Goal: Check status

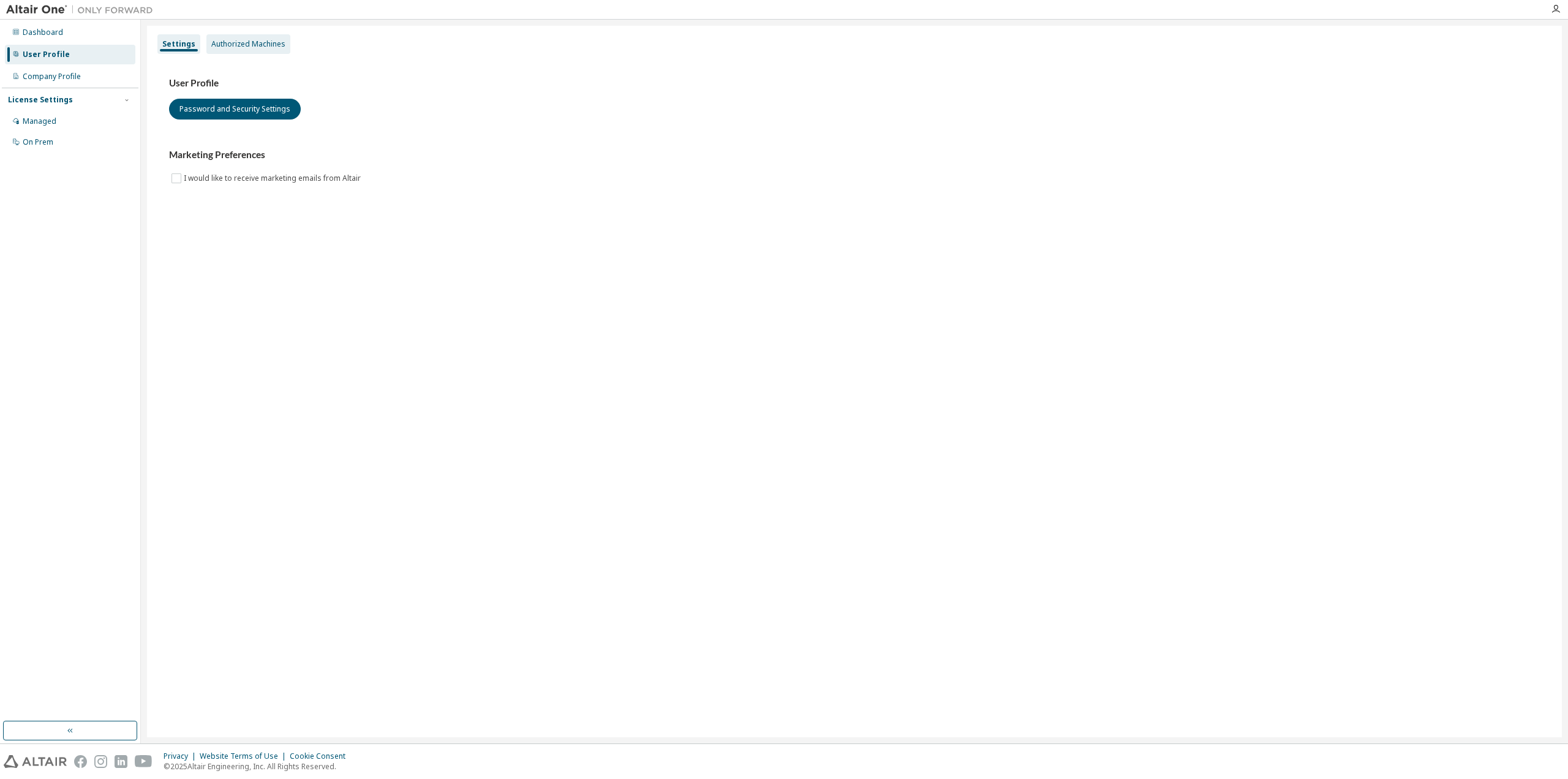
click at [240, 41] on div "Authorized Machines" at bounding box center [248, 44] width 74 height 10
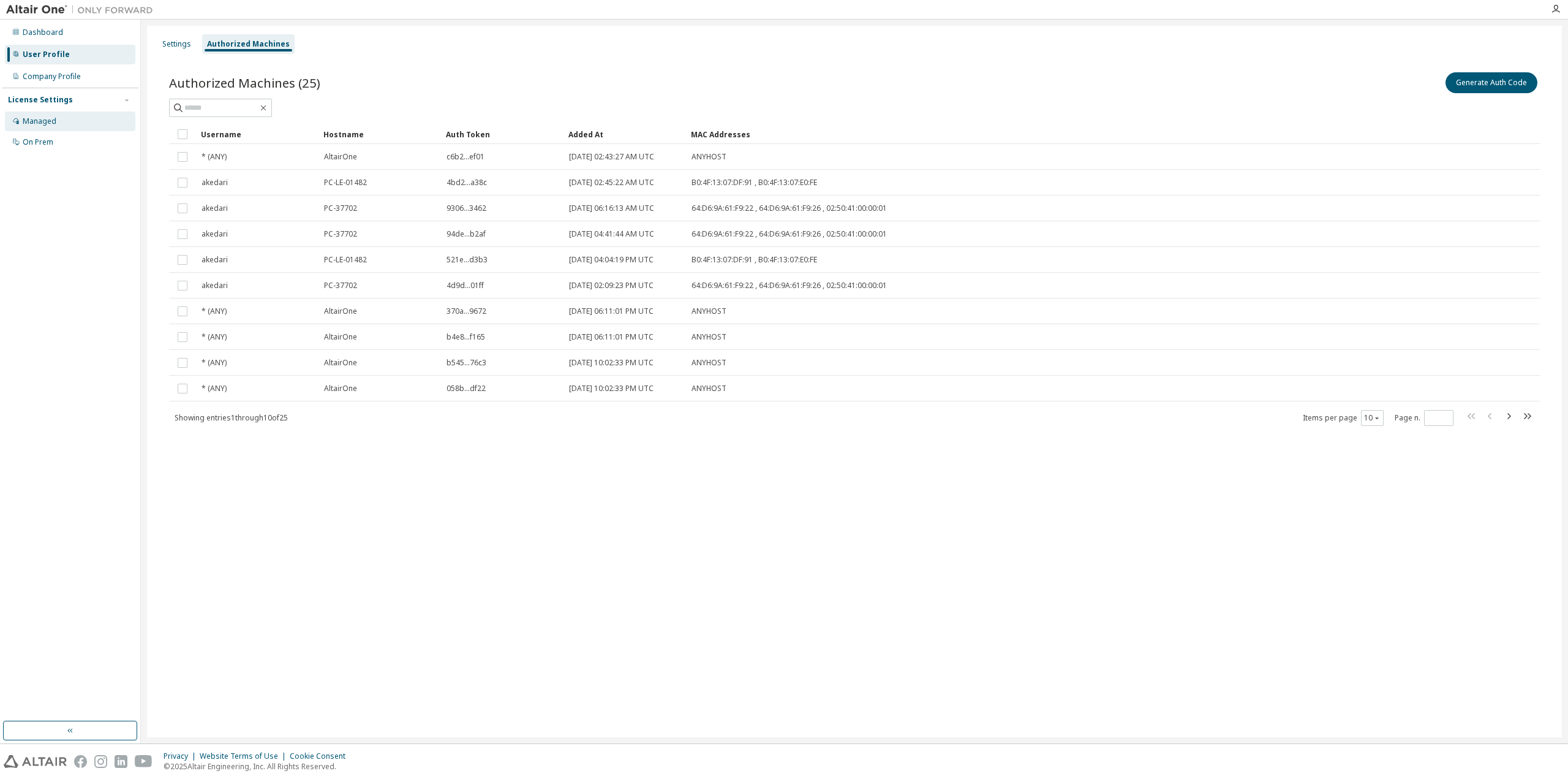
click at [48, 122] on div "Managed" at bounding box center [39, 121] width 34 height 10
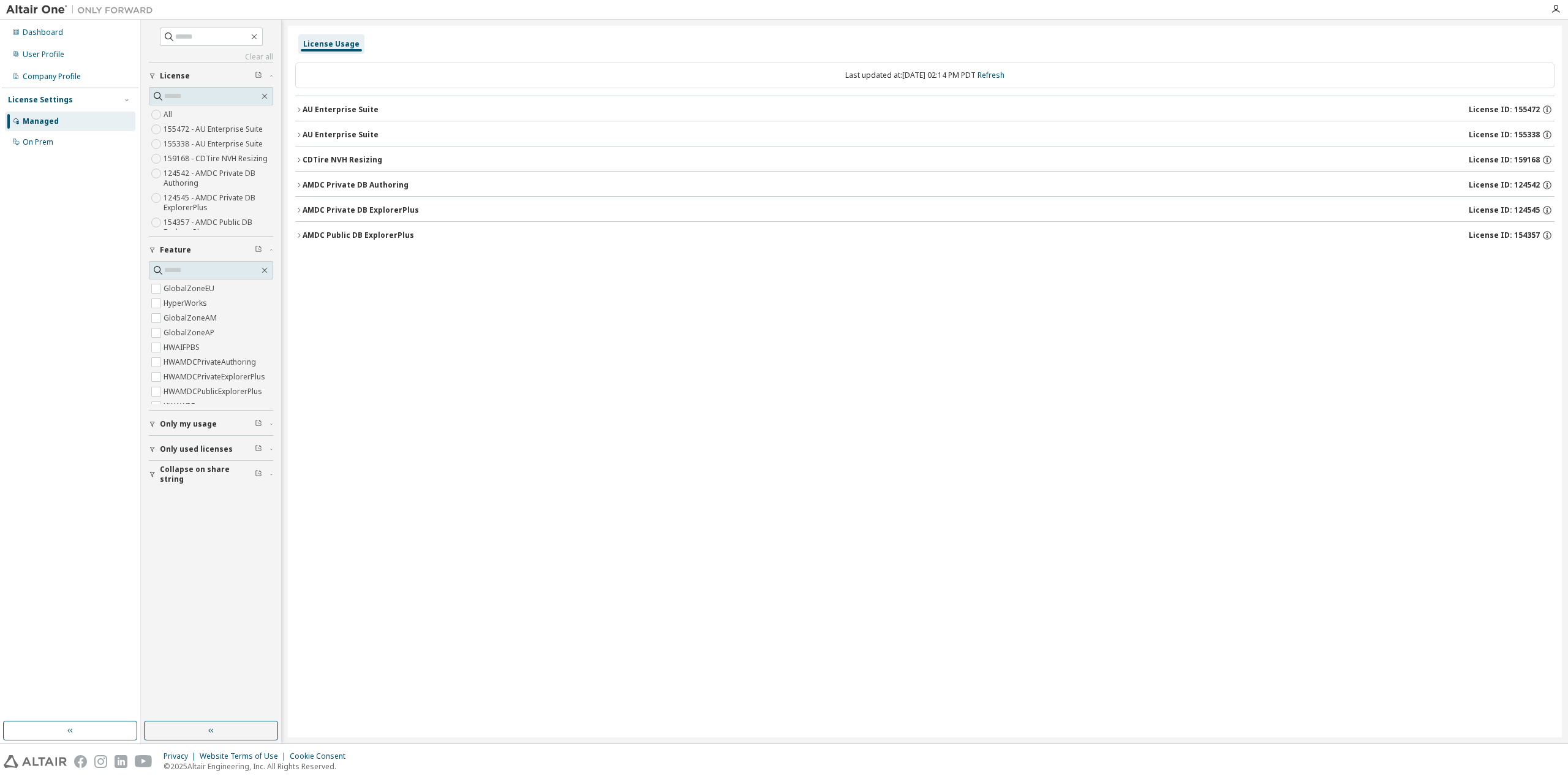
click at [300, 159] on icon "button" at bounding box center [299, 160] width 2 height 4
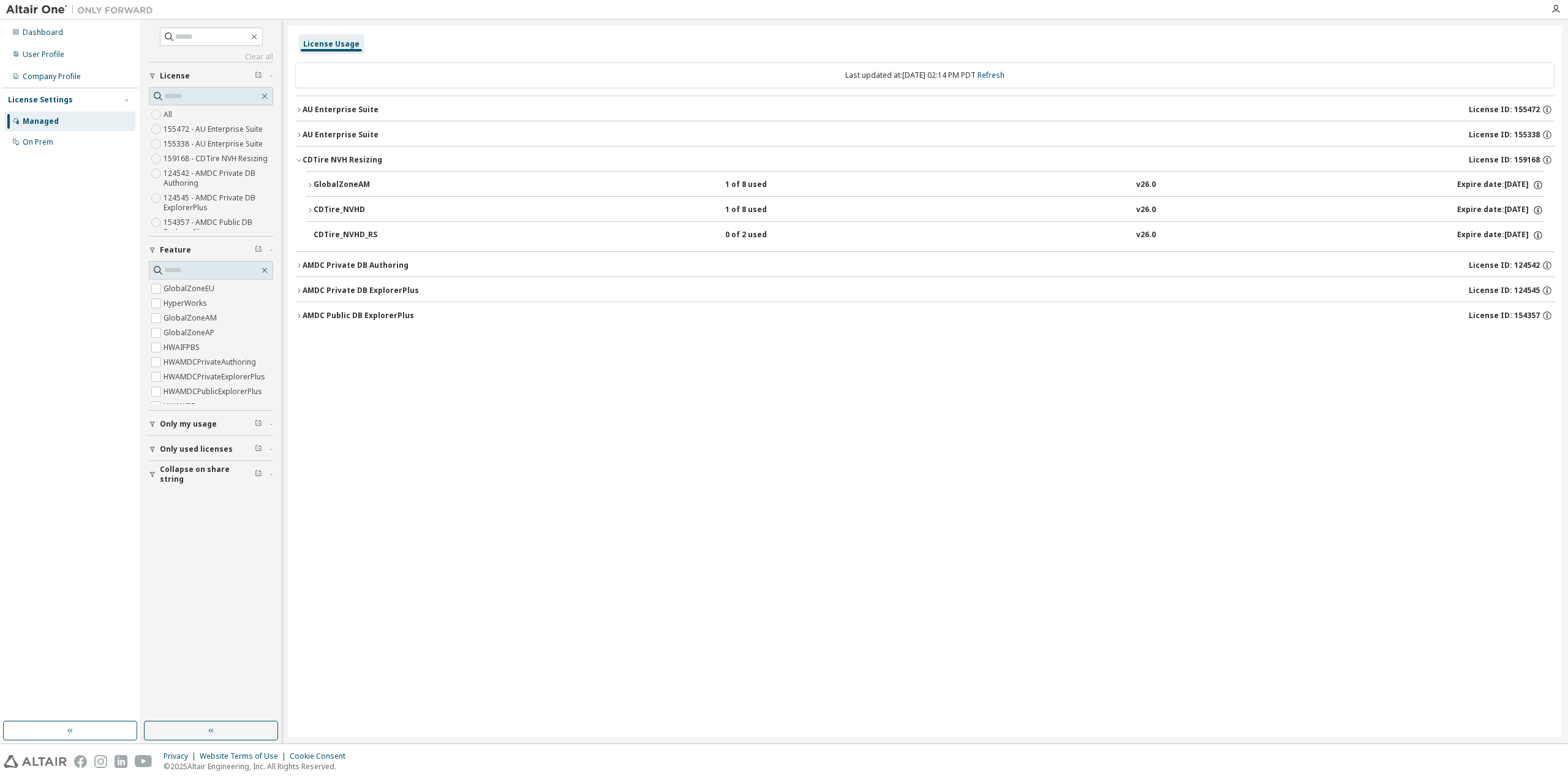
click at [310, 208] on icon "button" at bounding box center [310, 210] width 2 height 4
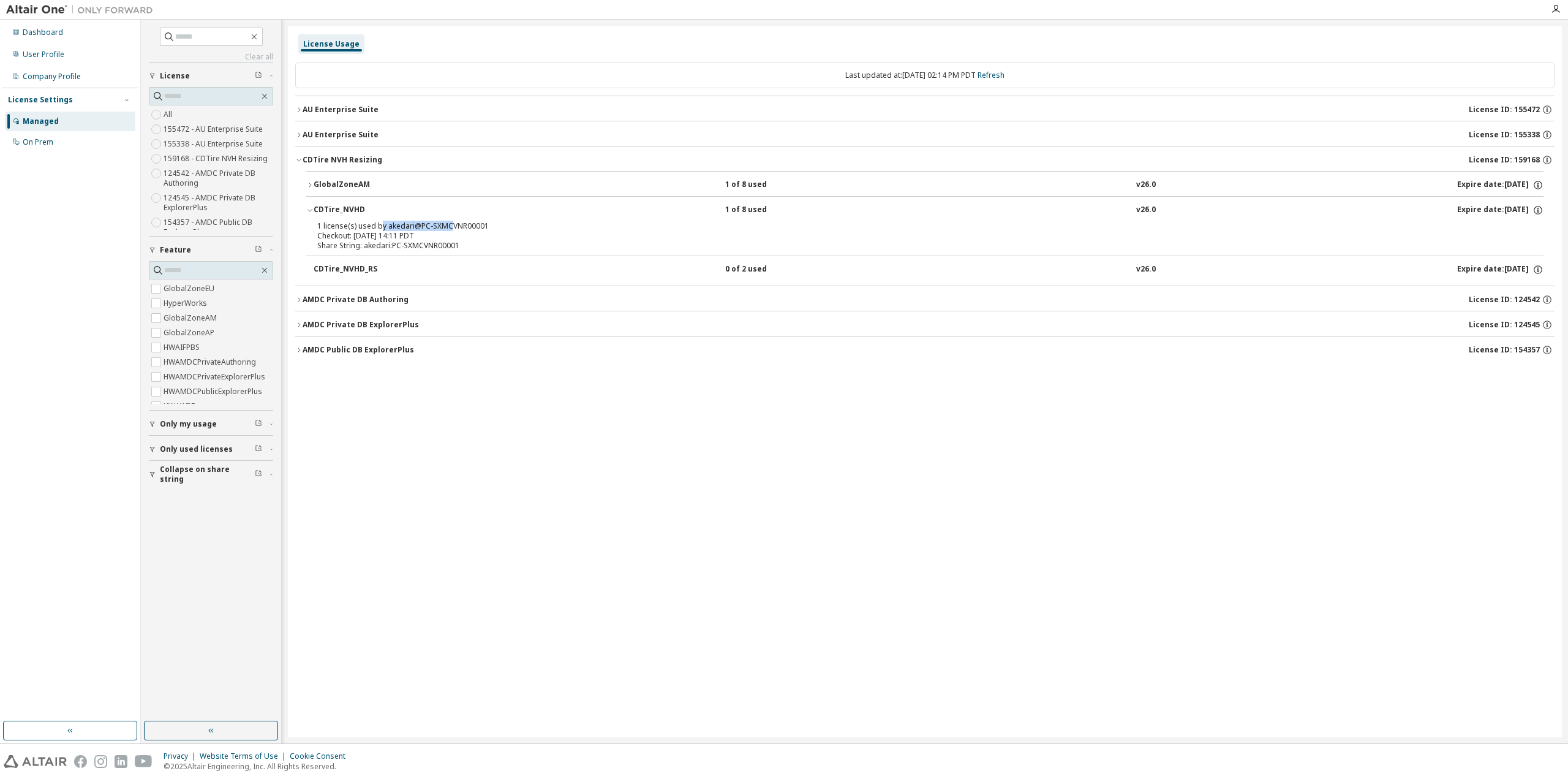
drag, startPoint x: 379, startPoint y: 225, endPoint x: 447, endPoint y: 226, distance: 68.0
click at [447, 225] on div "1 license(s) used by akedari@PC-SXMCVNR00001" at bounding box center [910, 226] width 1186 height 10
click at [309, 183] on icon "button" at bounding box center [310, 185] width 7 height 7
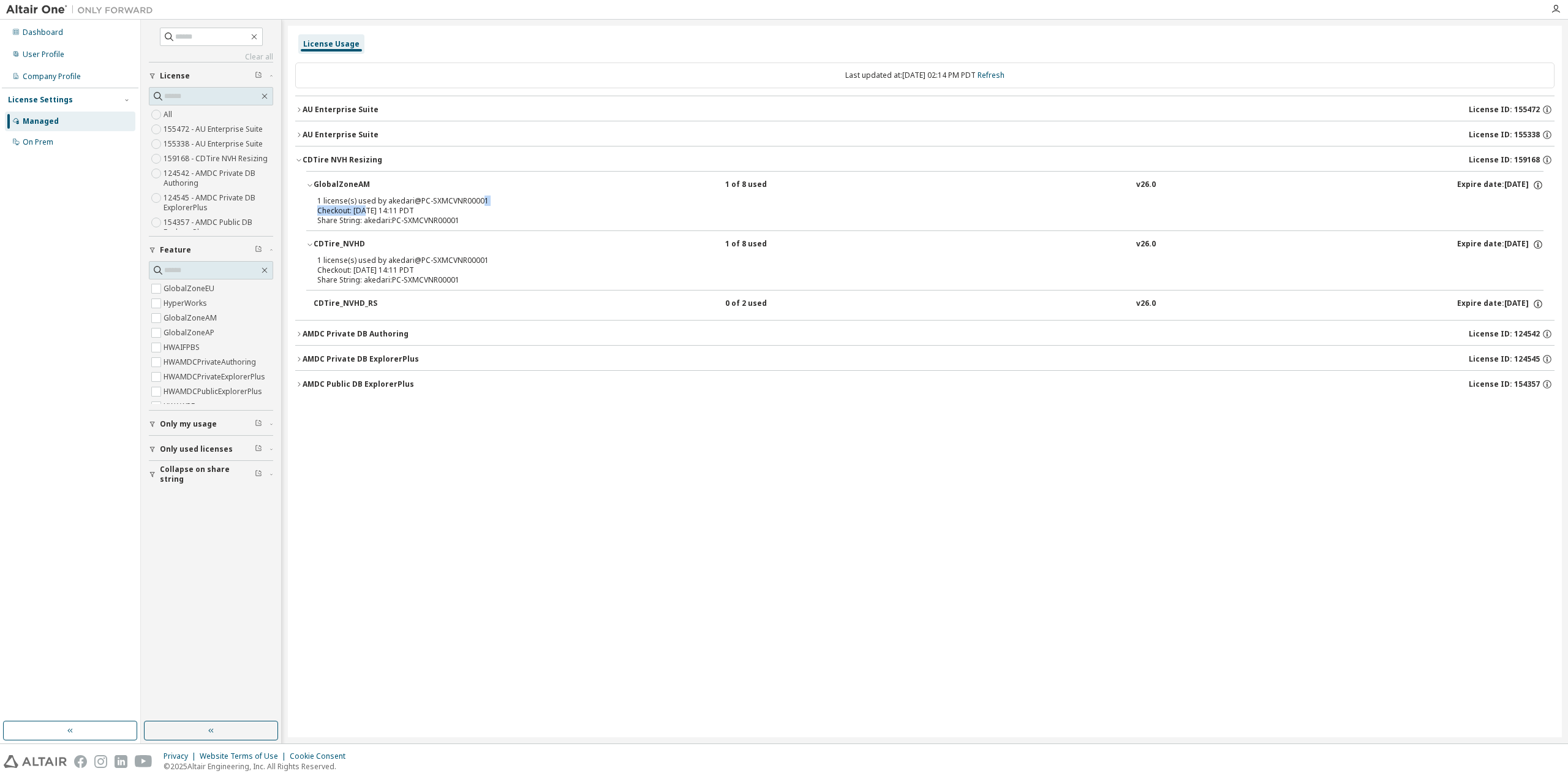
drag, startPoint x: 382, startPoint y: 203, endPoint x: 480, endPoint y: 201, distance: 98.0
click at [480, 201] on div "1 license(s) used by akedari@PC-SXMCVNR00001 Checkout: [DATE] 14:11 PDT" at bounding box center [910, 206] width 1186 height 19
drag, startPoint x: 391, startPoint y: 213, endPoint x: 370, endPoint y: 203, distance: 23.3
click at [429, 214] on div "Checkout: [DATE] 14:11 PDT" at bounding box center [910, 211] width 1186 height 10
drag, startPoint x: 349, startPoint y: 200, endPoint x: 424, endPoint y: 215, distance: 76.5
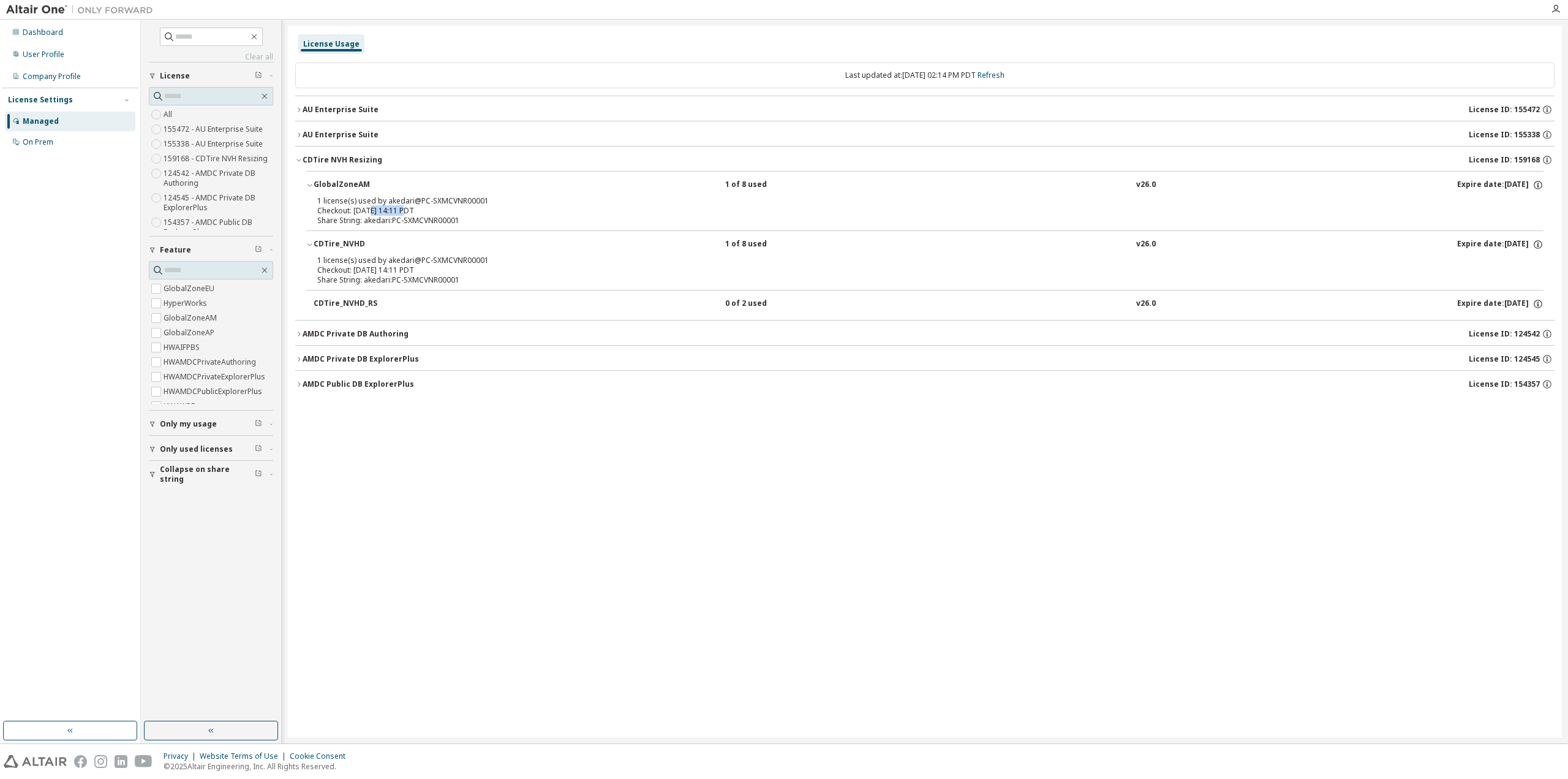
click at [455, 210] on div "1 license(s) used by akedari@PC-SXMCVNR00001 Checkout: [DATE] 14:11 PDT" at bounding box center [910, 206] width 1186 height 19
click at [472, 217] on div "Share String: akedari:PC-SXMCVNR00001" at bounding box center [910, 220] width 1186 height 10
